Goal: Check status: Check status

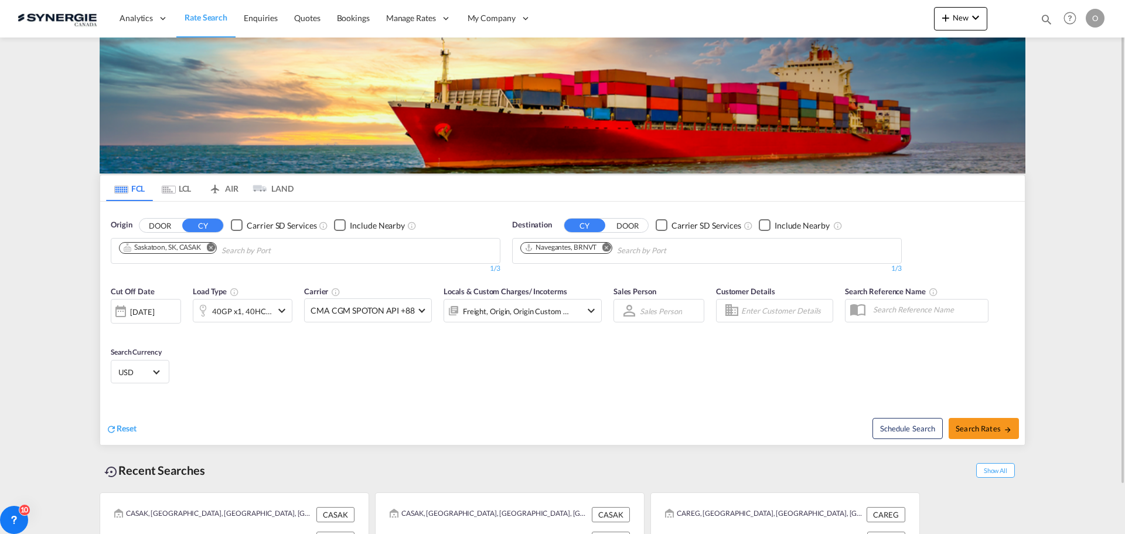
click at [1051, 18] on md-icon "icon-magnify" at bounding box center [1046, 19] width 13 height 13
click at [853, 21] on select "Bookings Quotes Enquiries" at bounding box center [860, 19] width 56 height 21
select select "Quotes"
click at [832, 9] on select "Bookings Quotes Enquiries" at bounding box center [860, 19] width 56 height 21
paste input "SYC000014094"
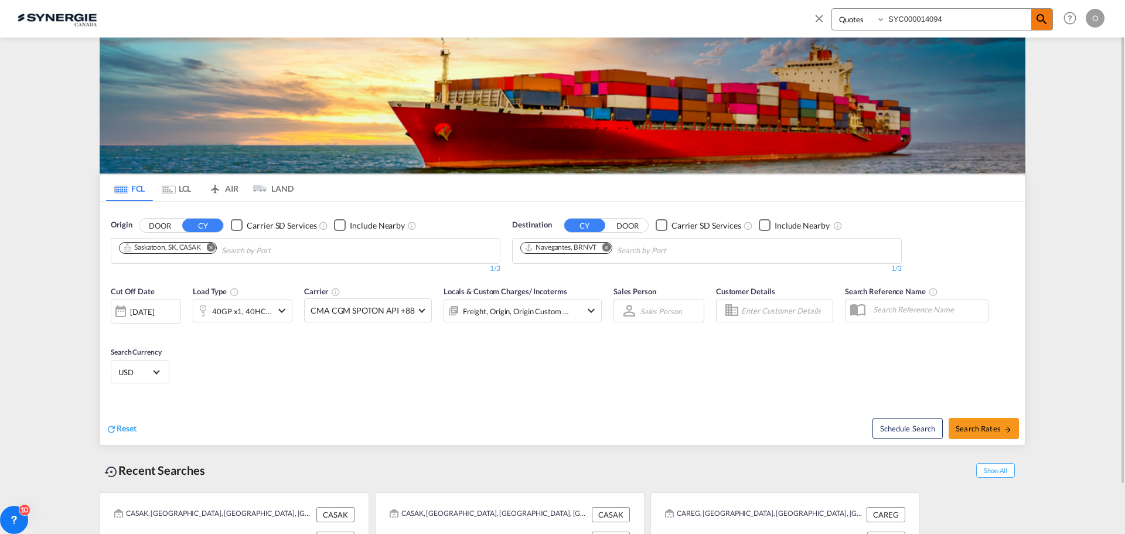
type input "SYC000014094"
click at [1042, 20] on md-icon "icon-magnify" at bounding box center [1042, 19] width 14 height 14
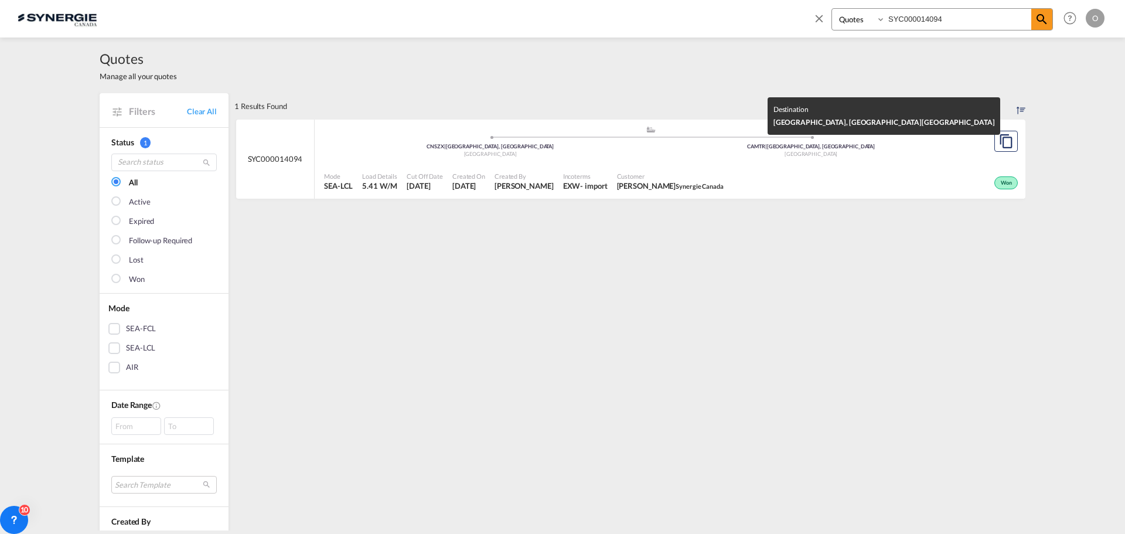
click at [693, 155] on div "Canada" at bounding box center [811, 155] width 321 height 8
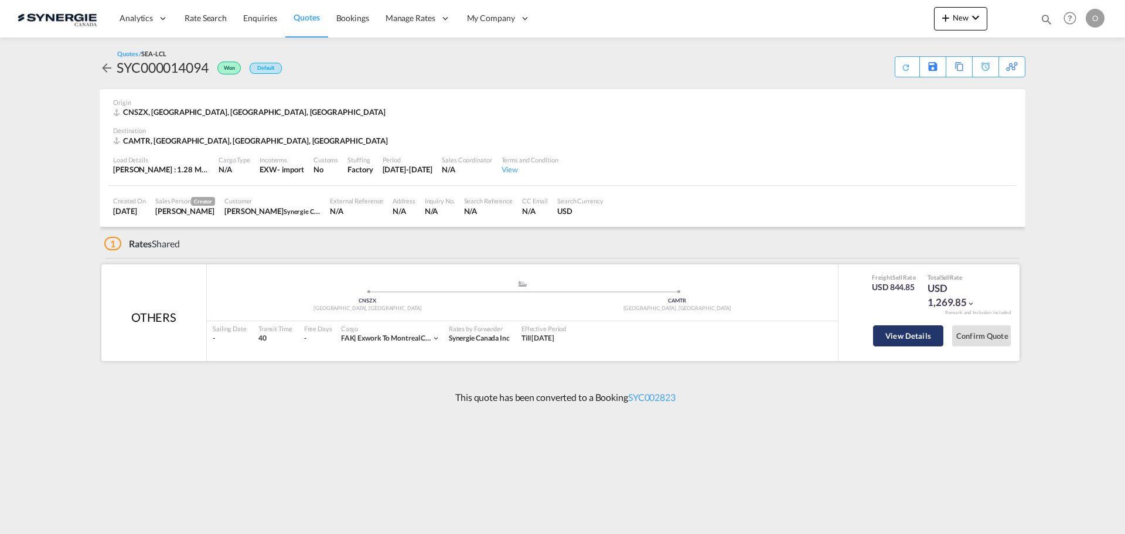
click at [899, 342] on button "View Details" at bounding box center [908, 335] width 70 height 21
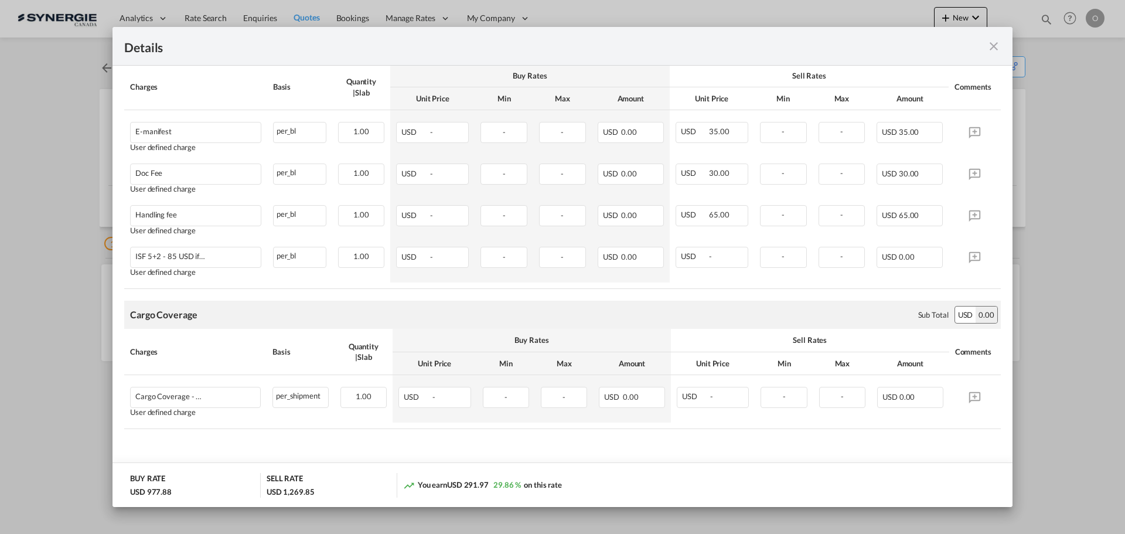
scroll to position [651, 0]
